Goal: Task Accomplishment & Management: Use online tool/utility

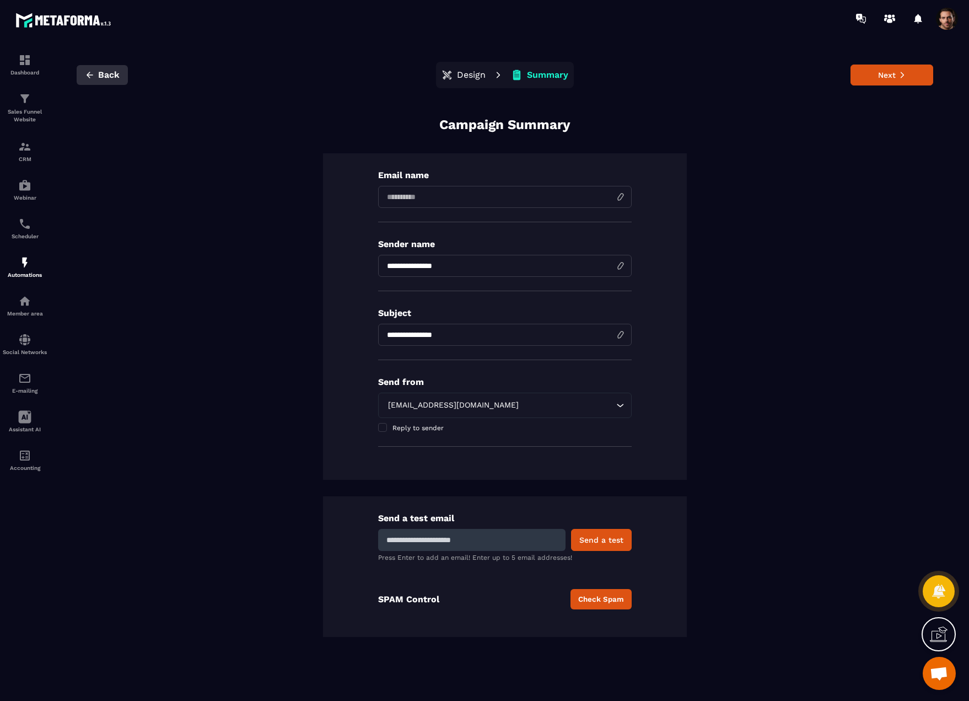
click at [92, 80] on button "Back" at bounding box center [102, 75] width 51 height 20
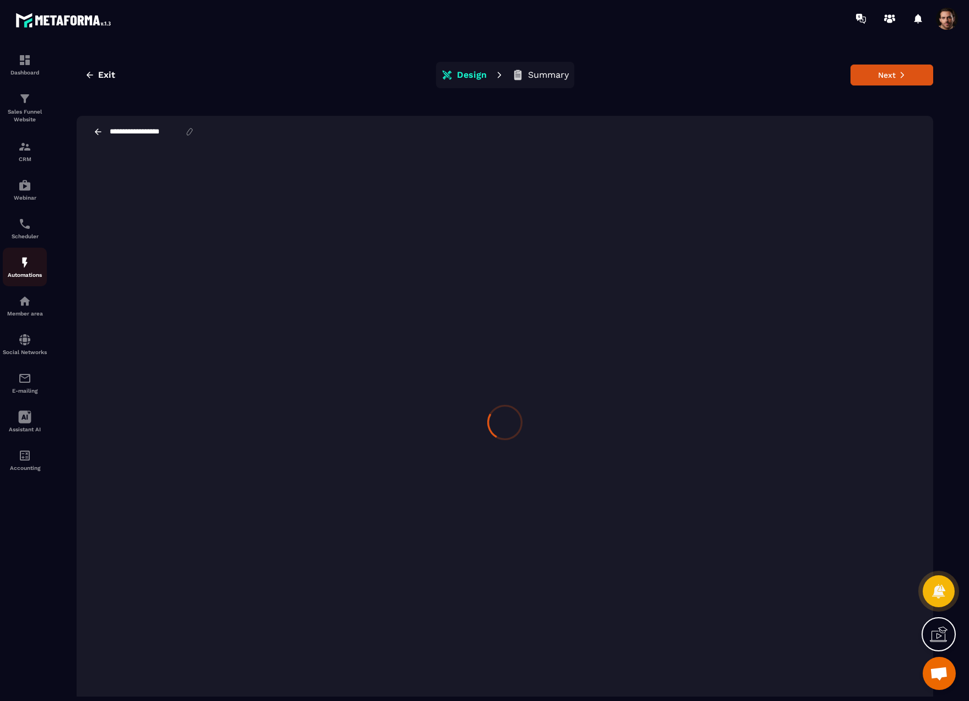
click at [29, 278] on link "Automations" at bounding box center [25, 267] width 44 height 39
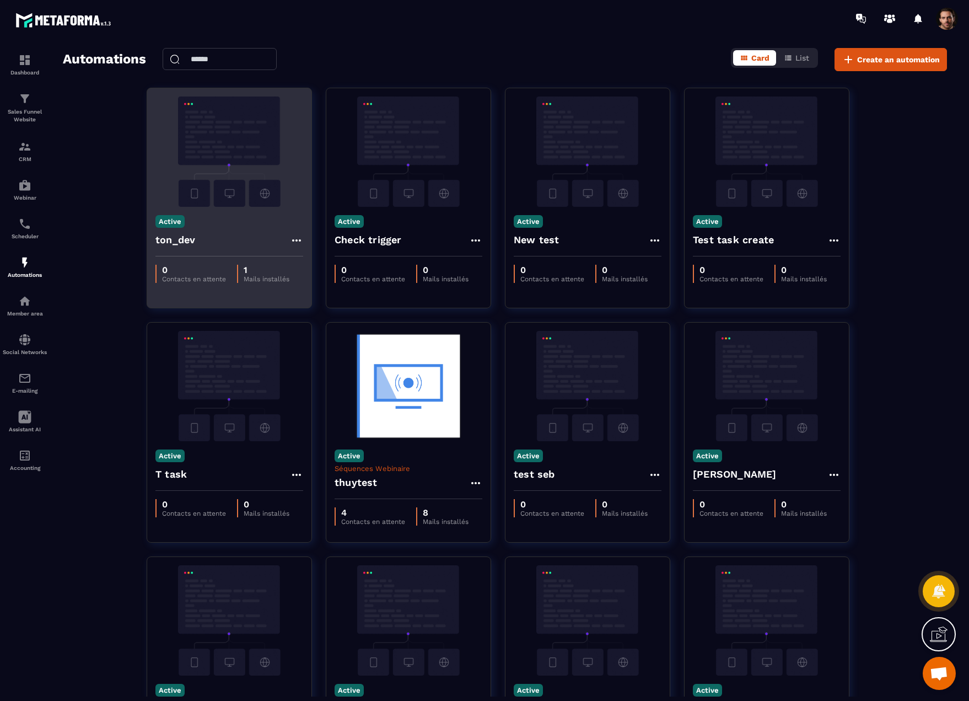
click at [244, 189] on img at bounding box center [229, 151] width 148 height 110
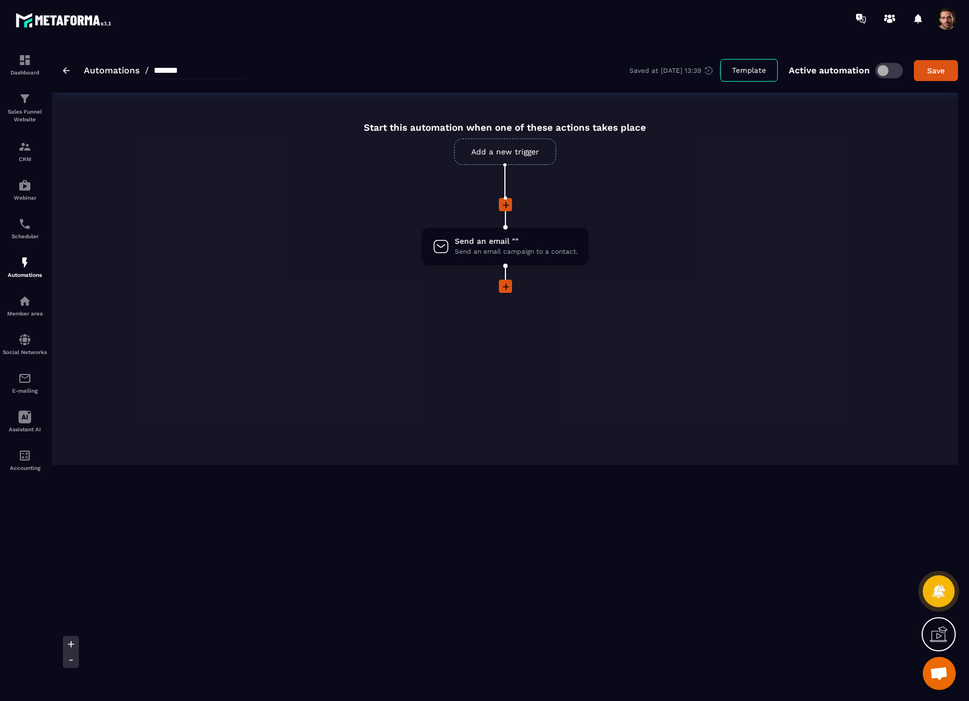
click at [522, 155] on link "Add a new trigger" at bounding box center [505, 151] width 102 height 26
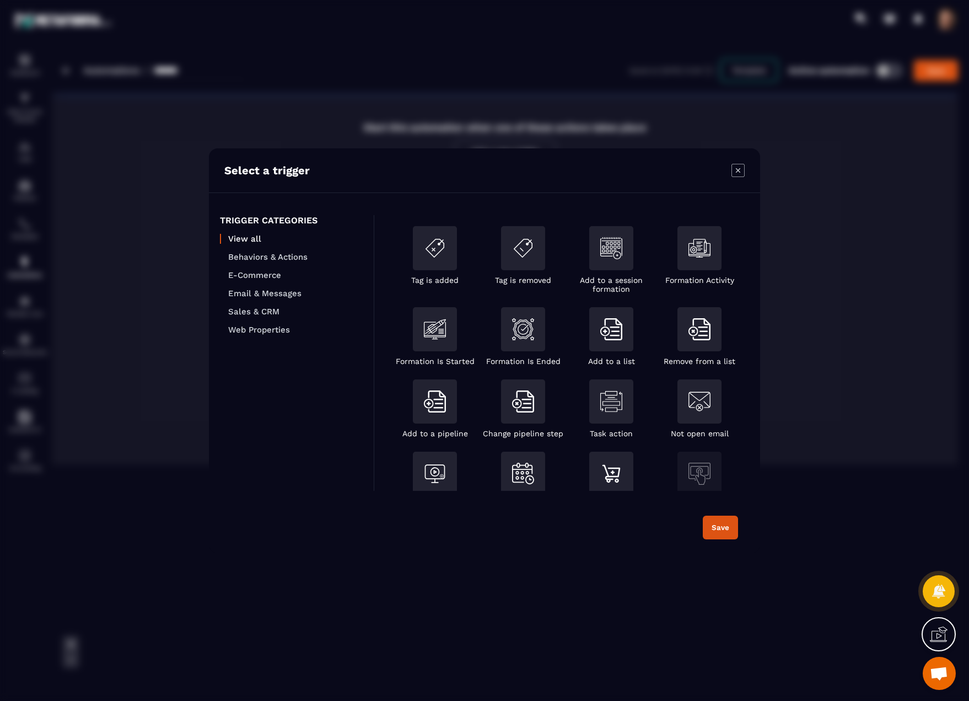
click at [740, 170] on icon "Modal window" at bounding box center [738, 170] width 13 height 13
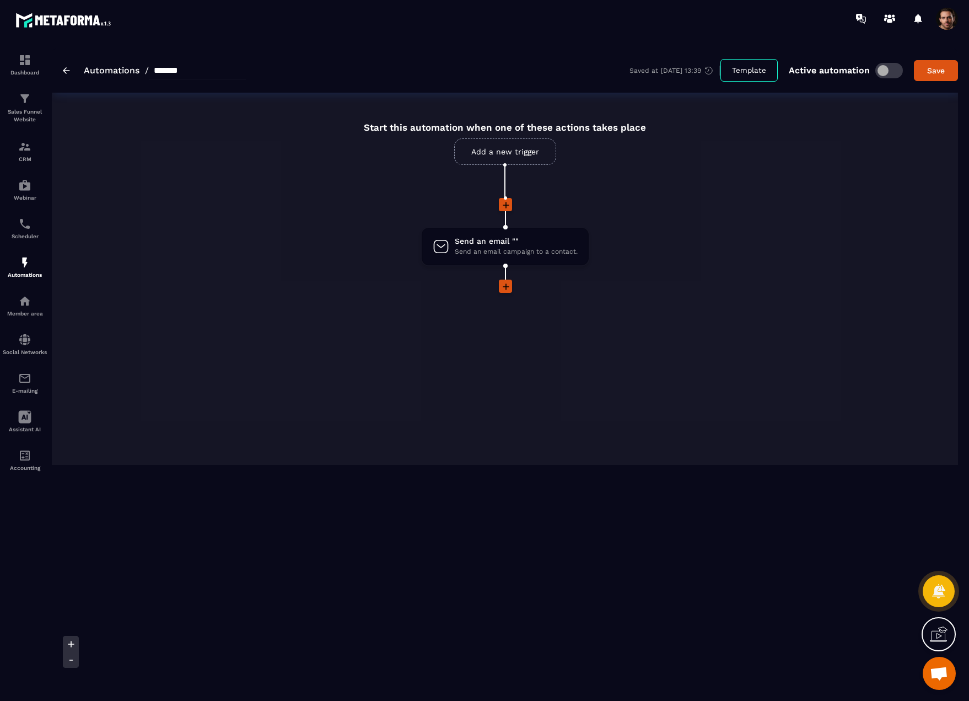
click at [508, 149] on link "Add a new trigger" at bounding box center [505, 151] width 102 height 26
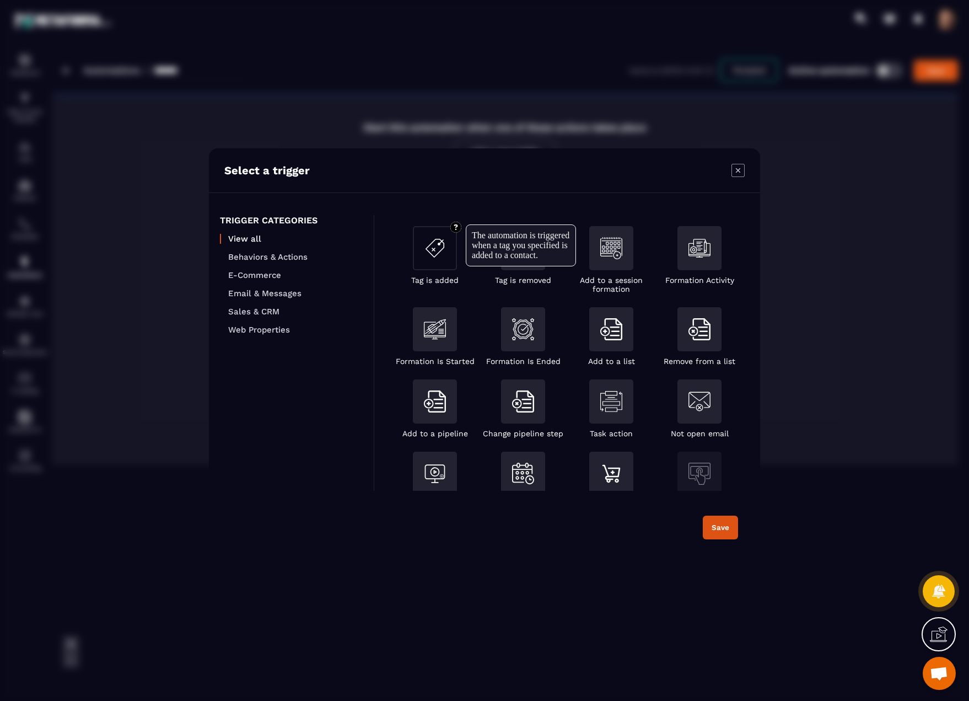
click at [455, 259] on div "Modal window" at bounding box center [435, 248] width 44 height 44
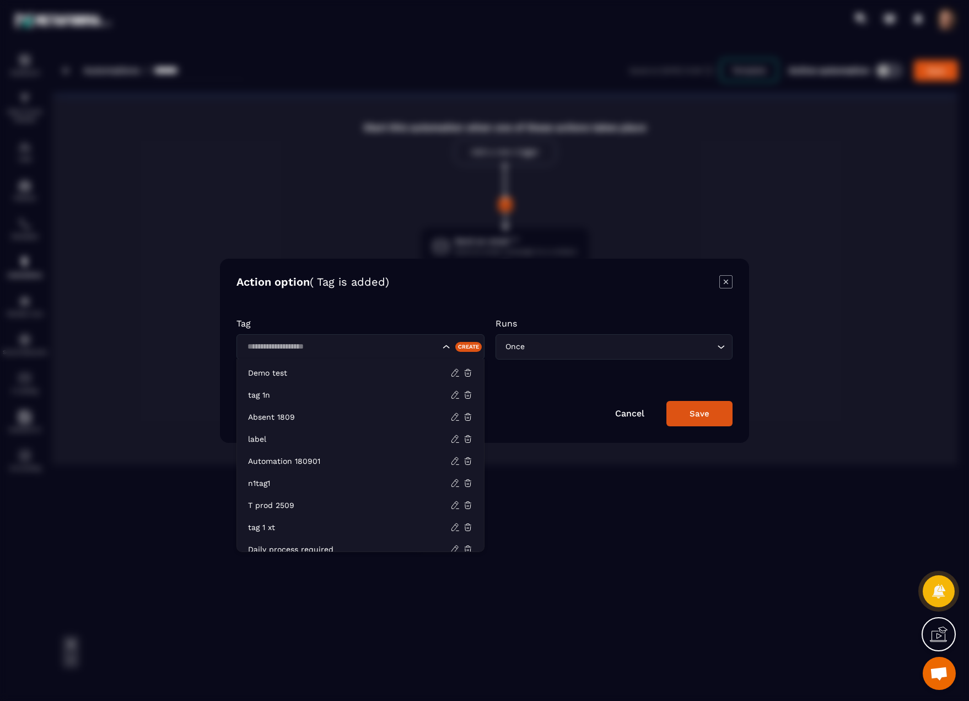
click at [367, 341] on input "Search for option" at bounding box center [342, 347] width 196 height 12
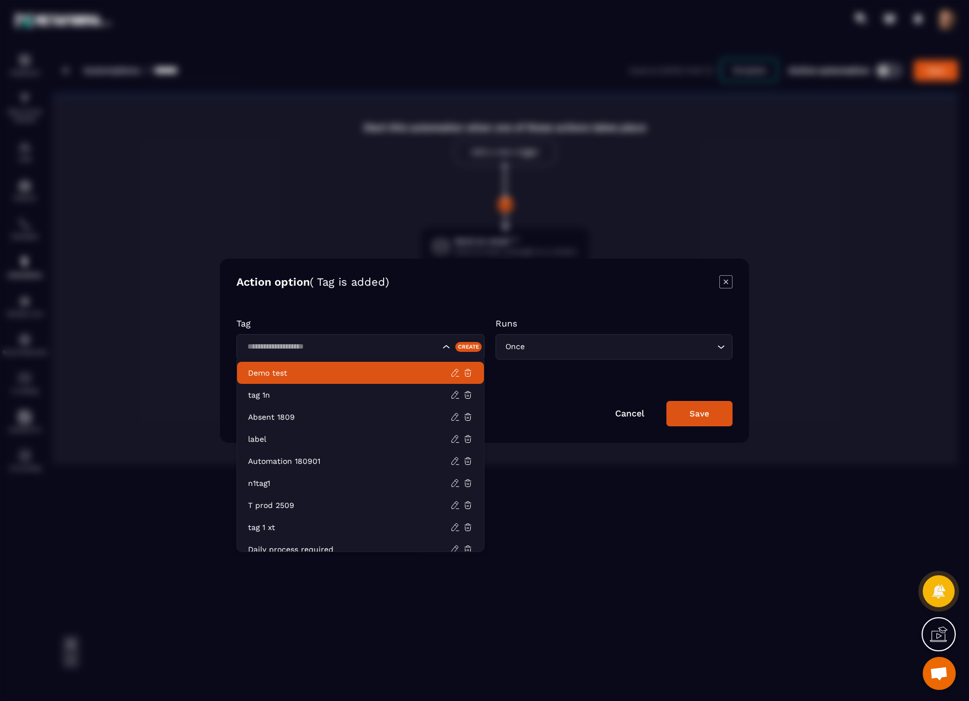
click at [313, 377] on p "Demo test" at bounding box center [349, 372] width 202 height 11
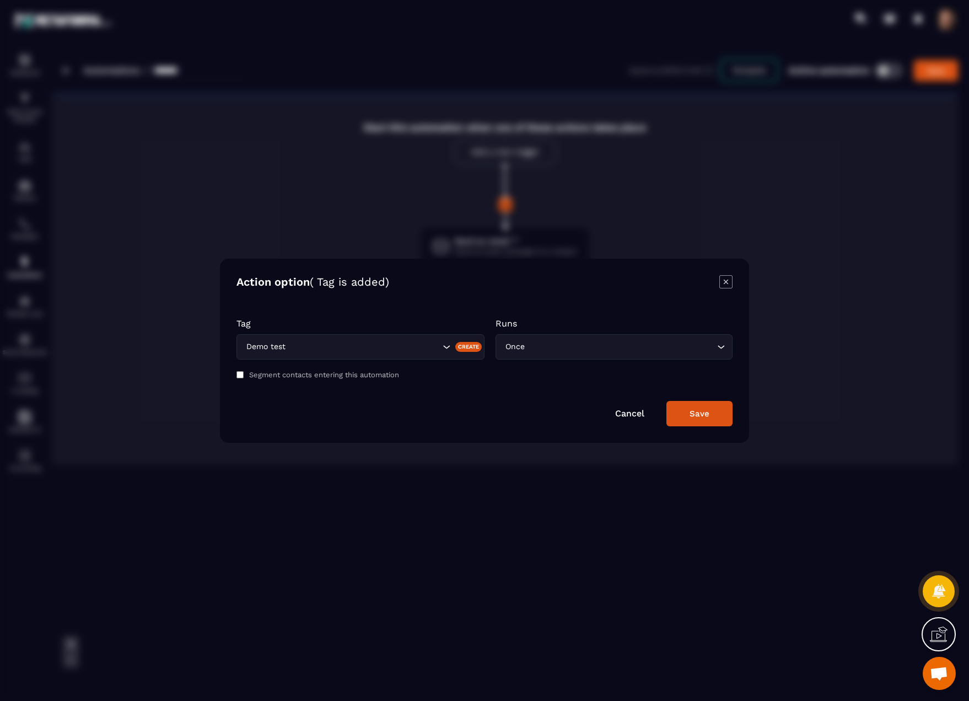
click at [700, 418] on button "Save" at bounding box center [700, 413] width 66 height 25
